Goal: Task Accomplishment & Management: Complete application form

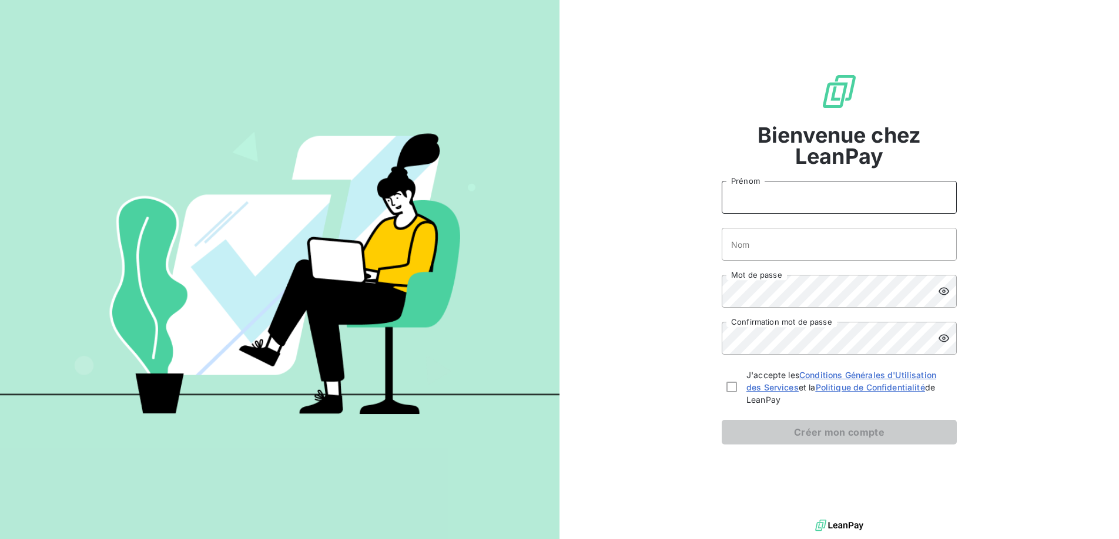
click at [798, 206] on input "Prénom" at bounding box center [838, 197] width 235 height 33
type input "[PERSON_NAME]"
click at [738, 251] on input "Nom" at bounding box center [838, 244] width 235 height 33
type input "ZOA FILS"
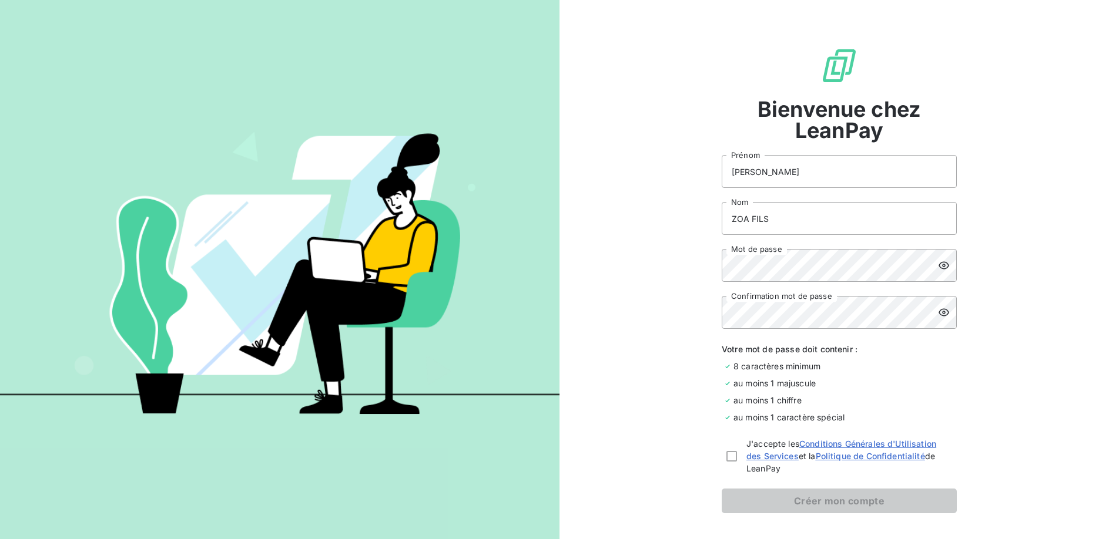
click at [943, 267] on icon at bounding box center [944, 266] width 12 height 12
click at [952, 319] on div "Bienvenue chez LeanPay [PERSON_NAME] ZOA FILS Nom Mot de passe Confirmation mot…" at bounding box center [838, 280] width 559 height 560
click at [945, 317] on div at bounding box center [947, 312] width 19 height 33
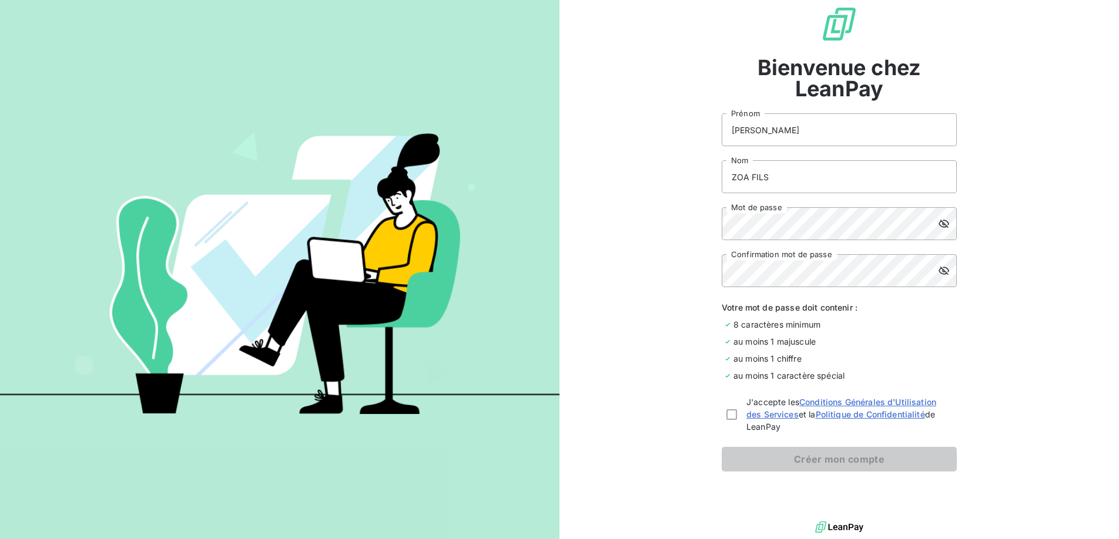
scroll to position [43, 0]
click at [721, 421] on div "J'accepte les Conditions Générales d'Utilisation des Services et la Politique d…" at bounding box center [838, 412] width 235 height 37
click at [727, 415] on div at bounding box center [731, 413] width 11 height 11
checkbox input "true"
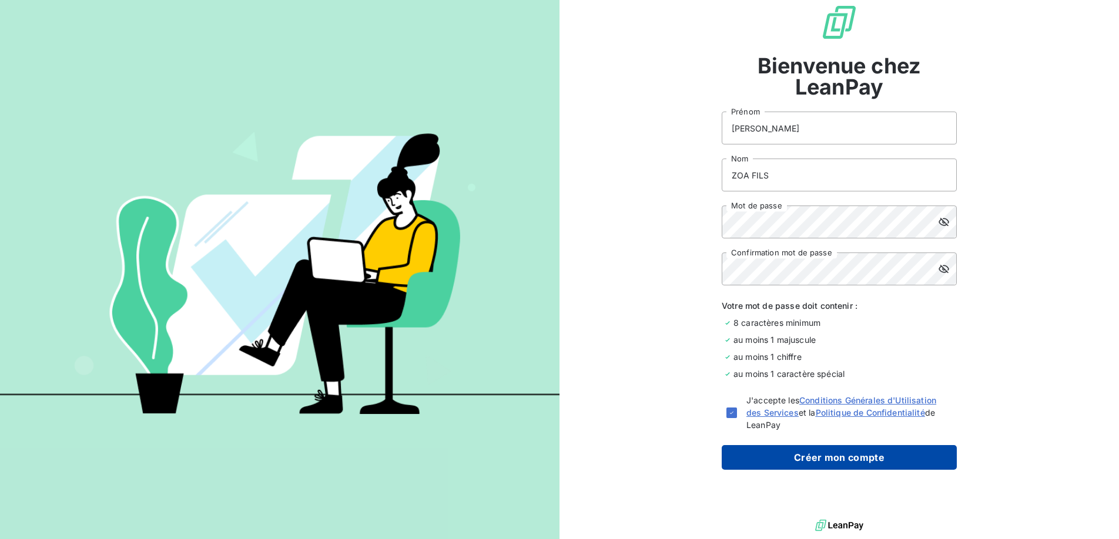
click at [824, 455] on button "Créer mon compte" at bounding box center [838, 457] width 235 height 25
